Goal: Task Accomplishment & Management: Complete application form

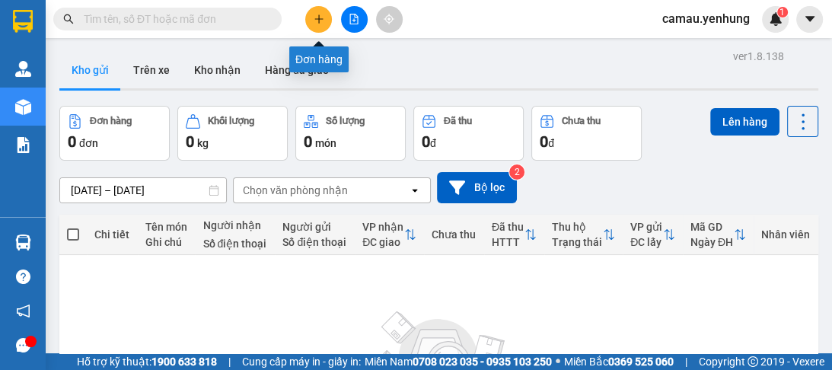
click at [320, 21] on icon "plus" at bounding box center [319, 19] width 11 height 11
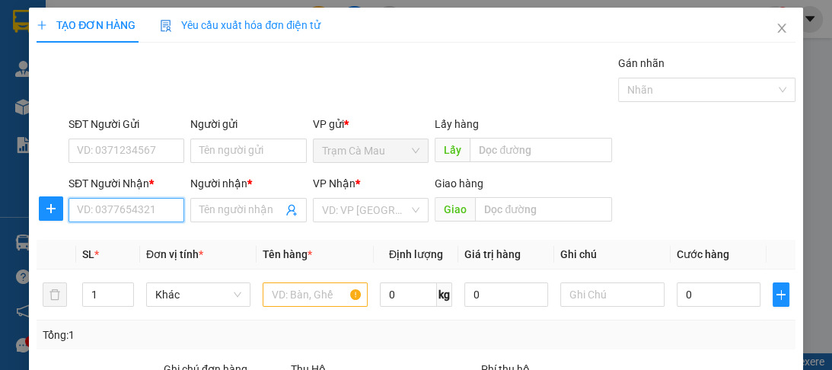
click at [134, 212] on input "SĐT Người Nhận *" at bounding box center [126, 210] width 116 height 24
type input "0983873138"
click at [119, 247] on div "0983873138 - A" at bounding box center [125, 239] width 97 height 17
type input "A"
type input "50.000"
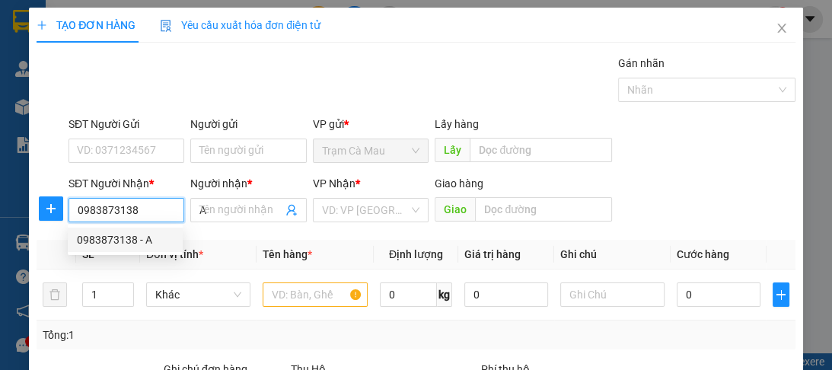
type input "50.000"
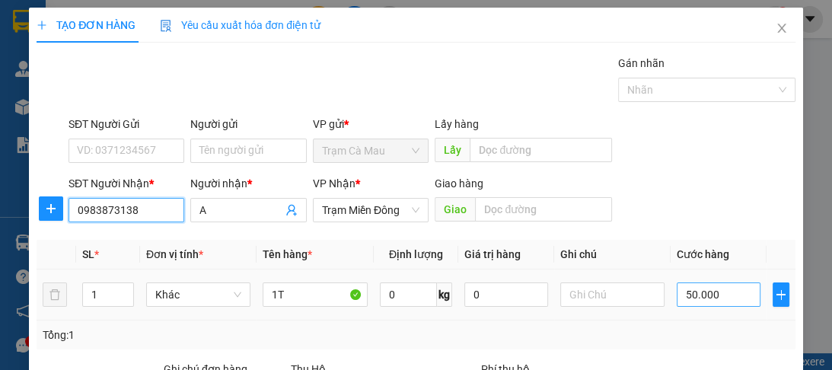
type input "0983873138"
click at [718, 298] on input "50.000" at bounding box center [719, 294] width 84 height 24
type input "0"
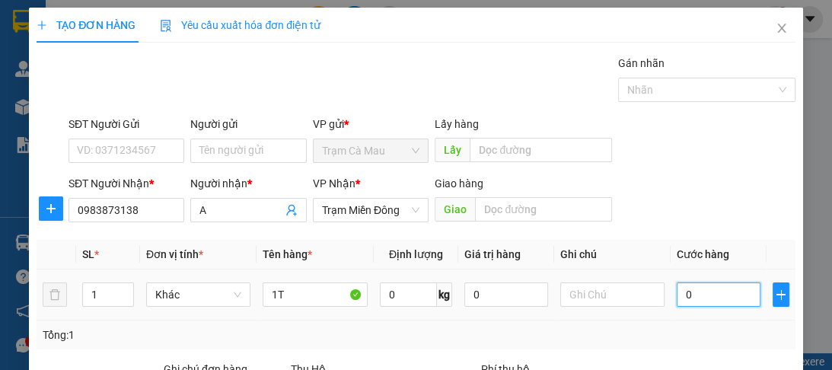
type input "6"
type input "06"
type input "60"
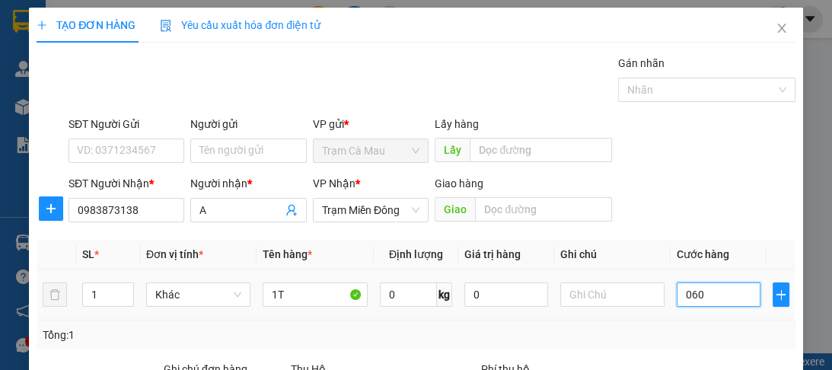
scroll to position [183, 0]
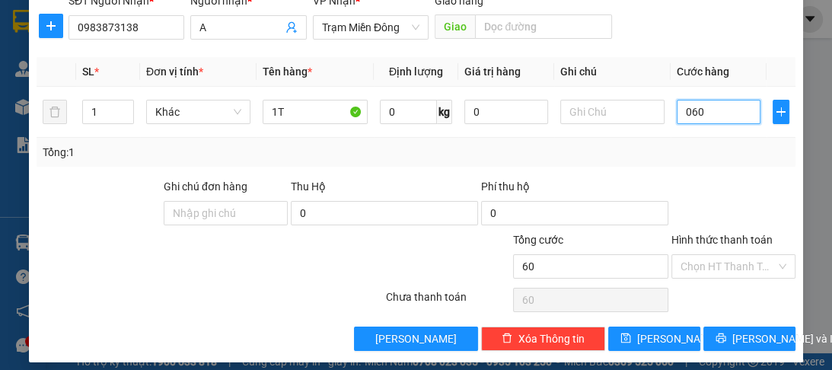
type input "060"
type input "60.000"
click at [696, 239] on label "Hình thức thanh toán" at bounding box center [721, 240] width 101 height 12
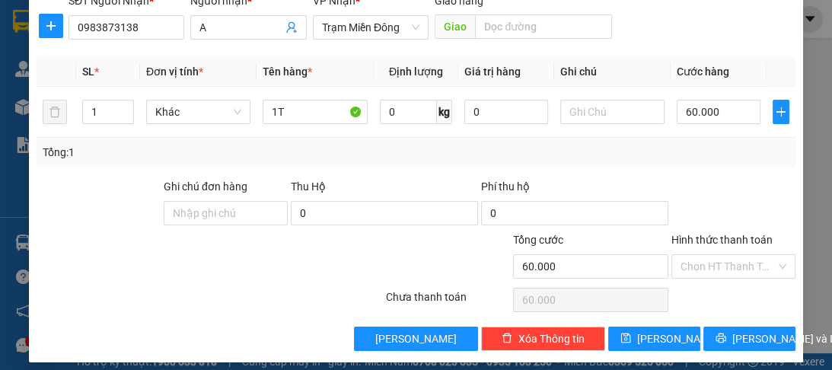
click at [696, 255] on input "Hình thức thanh toán" at bounding box center [727, 266] width 95 height 23
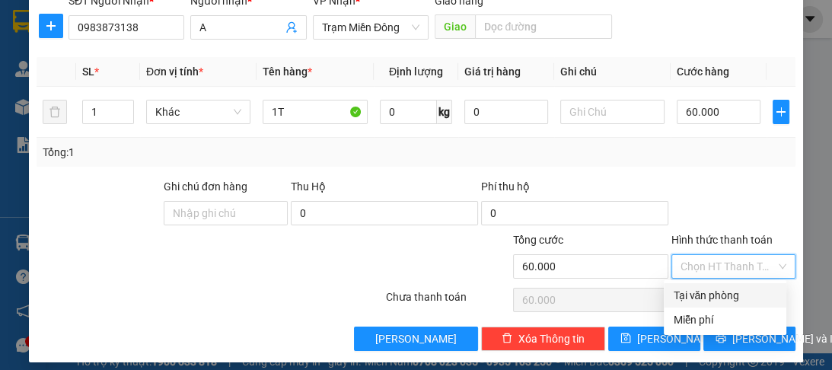
click at [698, 295] on div "Tại văn phòng" at bounding box center [725, 295] width 104 height 17
type input "0"
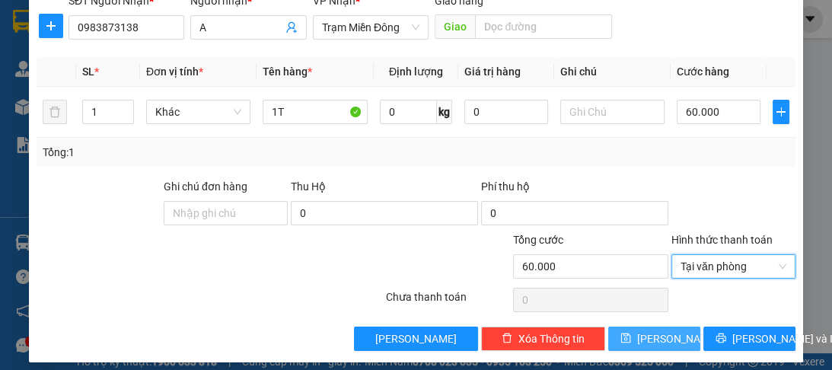
click at [665, 338] on button "[PERSON_NAME]" at bounding box center [654, 338] width 92 height 24
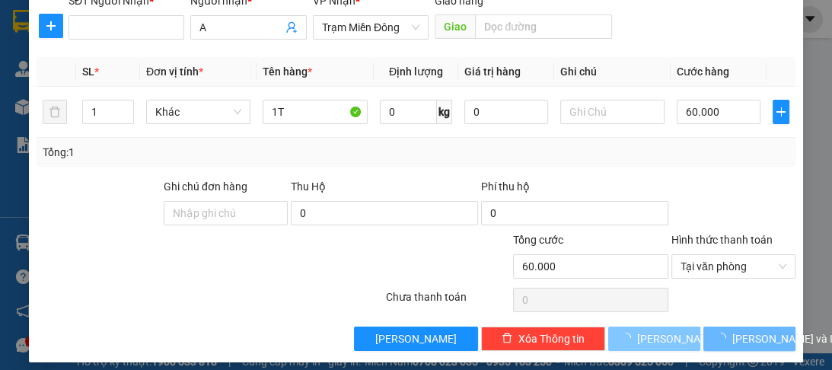
type input "0"
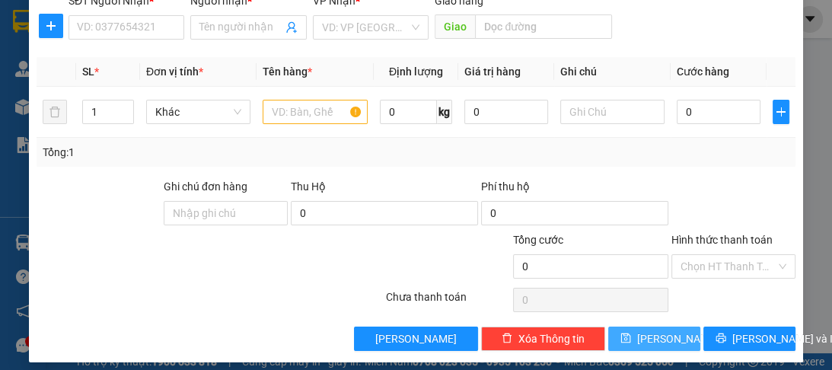
scroll to position [61, 0]
